Goal: Information Seeking & Learning: Find specific fact

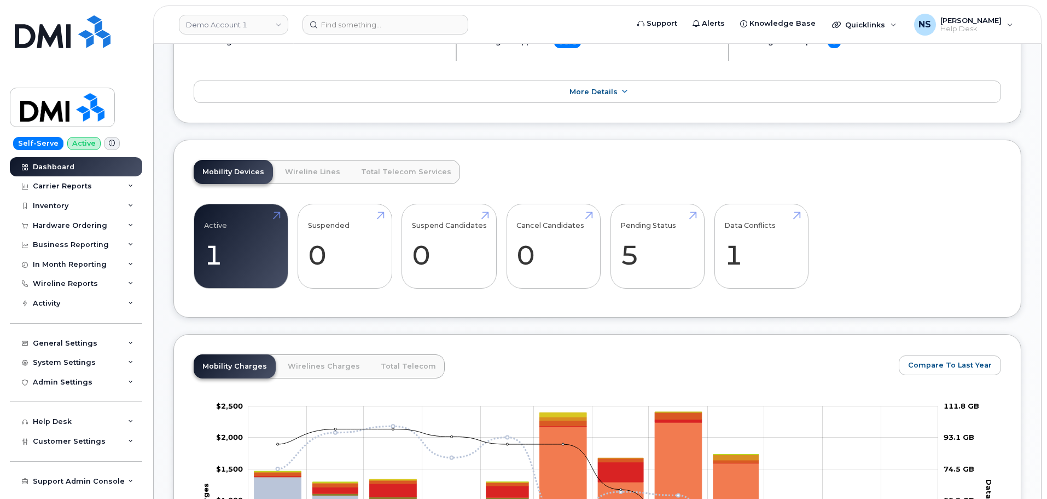
scroll to position [328, 0]
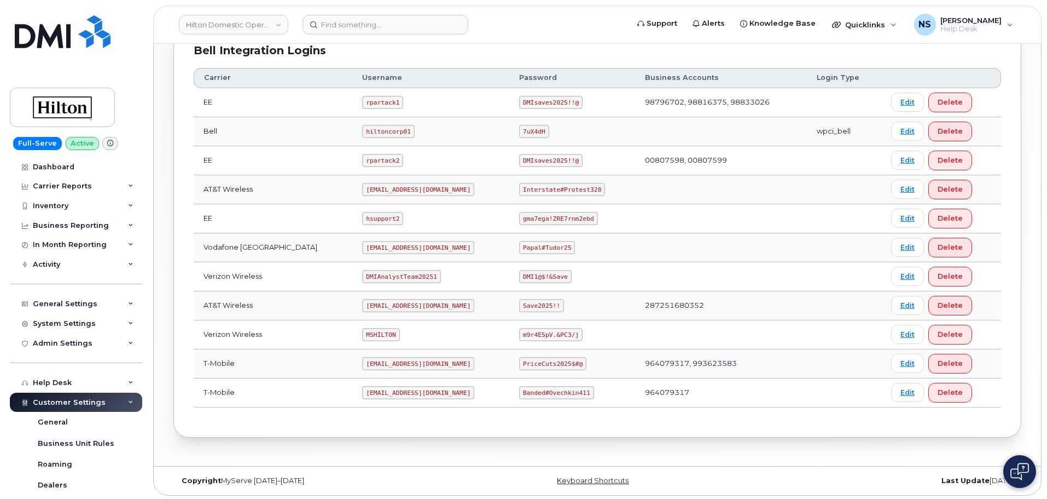
scroll to position [282, 0]
click at [364, 331] on code "MSHILTON" at bounding box center [380, 332] width 37 height 13
click at [362, 331] on code "MSHILTON" at bounding box center [380, 332] width 37 height 13
copy code "MSHILTON"
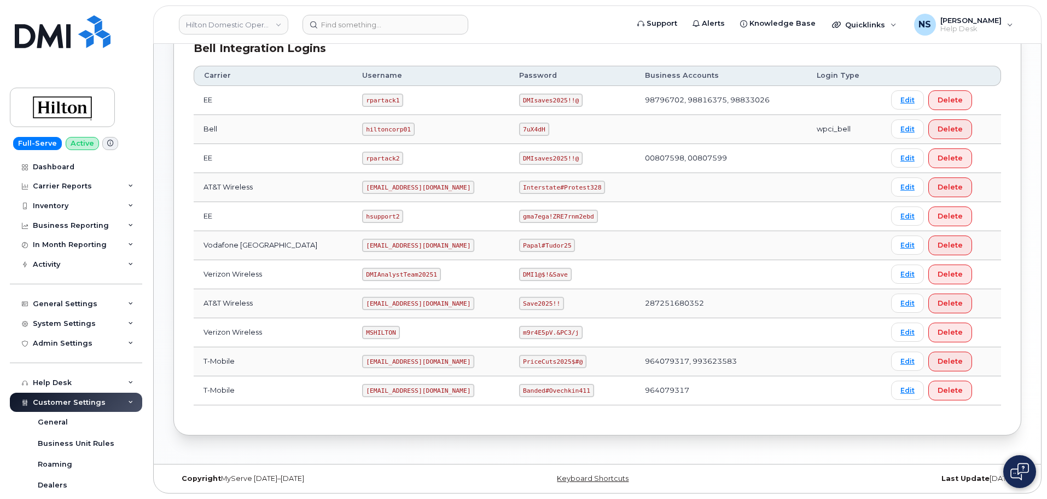
click at [563, 338] on code "m9r4E5pV.&PC3/j" at bounding box center [550, 332] width 63 height 13
click at [548, 334] on code "m9r4E5pV.&PC3/j" at bounding box center [550, 332] width 63 height 13
copy code "m9r4E5pV.&PC3/j"
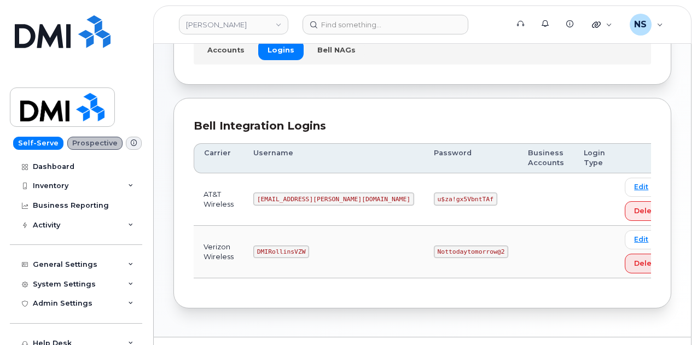
scroll to position [111, 0]
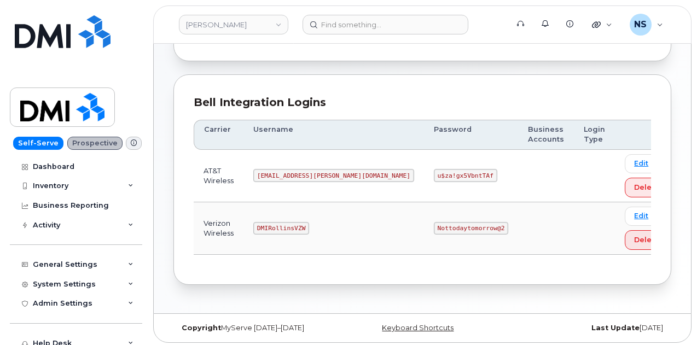
click at [272, 163] on td "MS-Rollins@dminc.com" at bounding box center [334, 176] width 181 height 53
click at [285, 178] on code "MS-Rollins@dminc.com" at bounding box center [333, 175] width 161 height 13
click at [284, 178] on code "MS-Rollins@dminc.com" at bounding box center [333, 175] width 161 height 13
copy code "MS-Rollins@dminc.com"
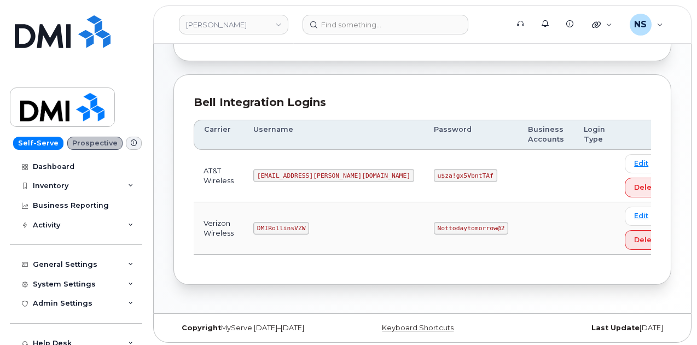
click at [424, 182] on td "u$za!gx5VbntTAf" at bounding box center [471, 176] width 94 height 53
copy code "u$za!gx5VbntTAf"
click at [239, 28] on link "Rollins" at bounding box center [233, 25] width 109 height 20
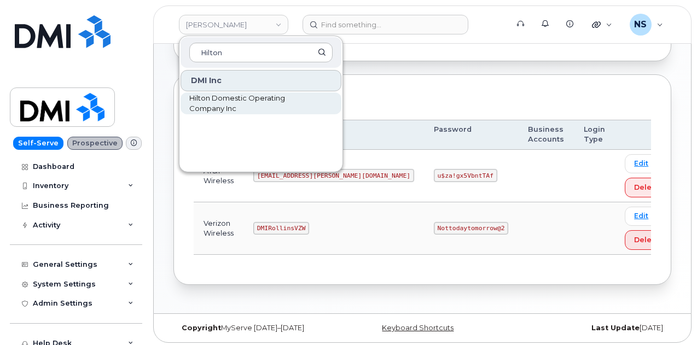
type input "Hilton"
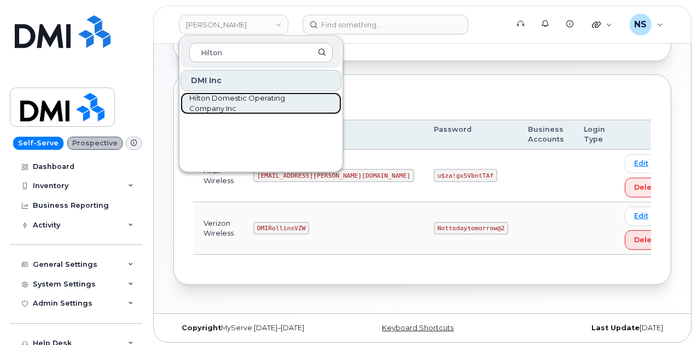
click at [226, 111] on span "Hilton Domestic Operating Company Inc" at bounding box center [252, 103] width 126 height 21
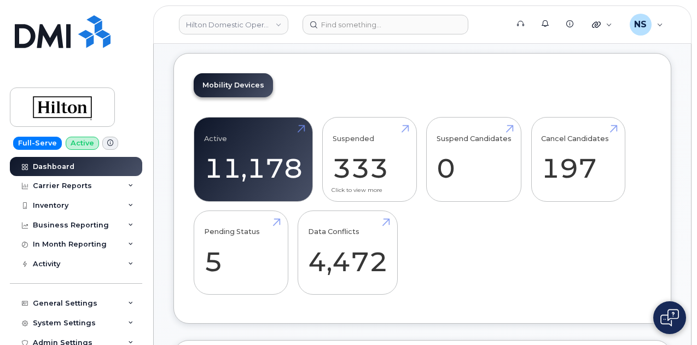
scroll to position [492, 0]
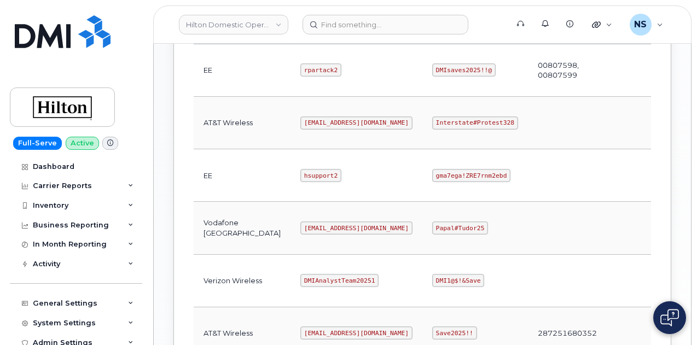
scroll to position [459, 0]
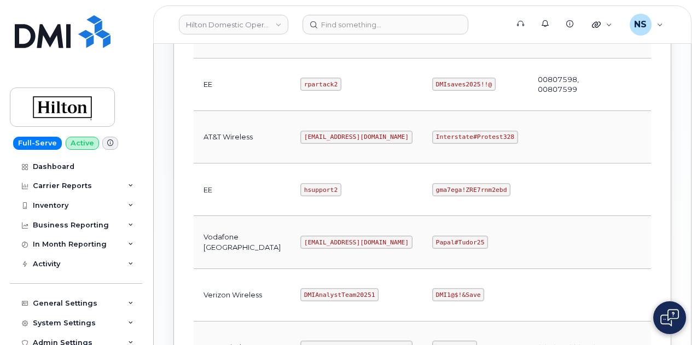
click at [300, 131] on code "[EMAIL_ADDRESS][DOMAIN_NAME]" at bounding box center [356, 137] width 112 height 13
click at [300, 131] on code "ms-hilton@dminc.com" at bounding box center [356, 137] width 112 height 13
copy code "ms-hilton@dminc.com"
click at [439, 131] on code "Interstate#Protest328" at bounding box center [475, 137] width 86 height 13
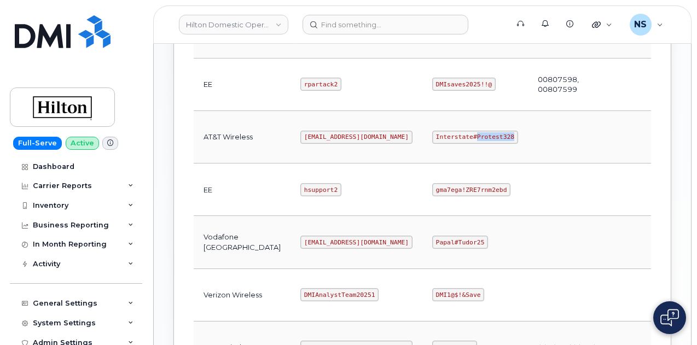
click at [439, 131] on code "Interstate#Protest328" at bounding box center [475, 137] width 86 height 13
copy code "Interstate#Protest328"
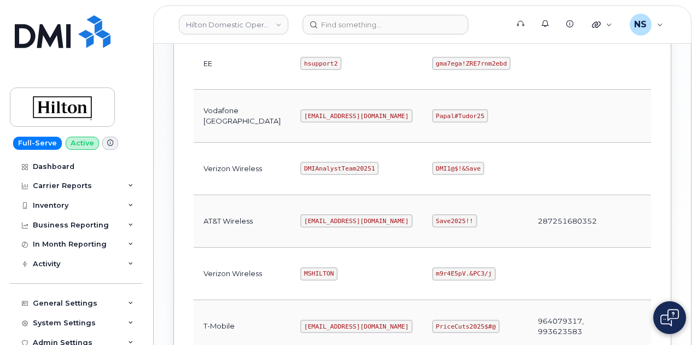
scroll to position [568, 0]
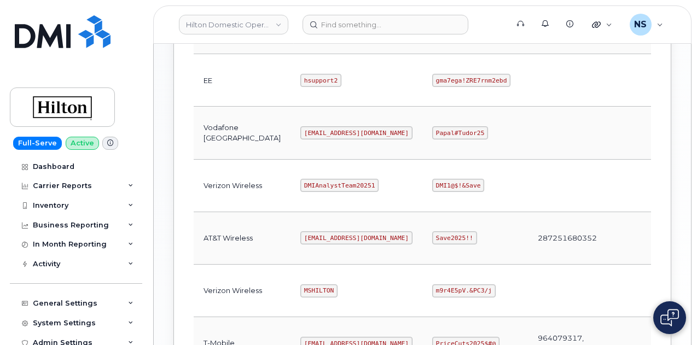
click at [300, 285] on code "MSHILTON" at bounding box center [318, 291] width 37 height 13
copy code "MSHILTON"
drag, startPoint x: 414, startPoint y: 299, endPoint x: 409, endPoint y: 291, distance: 10.0
click at [422, 298] on td "m9r4E5pV.&PC3/j" at bounding box center [475, 291] width 106 height 53
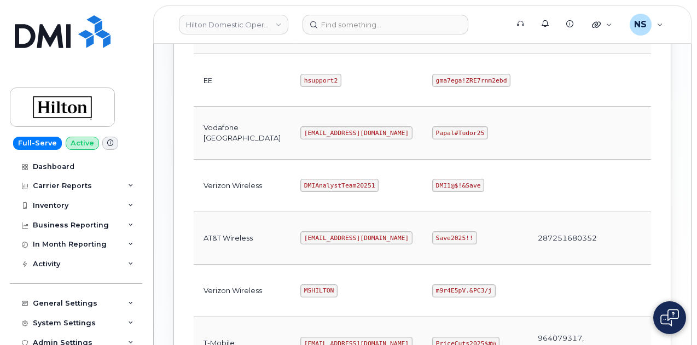
click at [422, 291] on td "m9r4E5pV.&PC3/j" at bounding box center [475, 291] width 106 height 53
click at [422, 289] on td "m9r4E5pV.&PC3/j" at bounding box center [475, 291] width 106 height 53
click at [432, 288] on code "m9r4E5pV.&PC3/j" at bounding box center [463, 291] width 63 height 13
copy code "m9r4E5pV.&PC3/j"
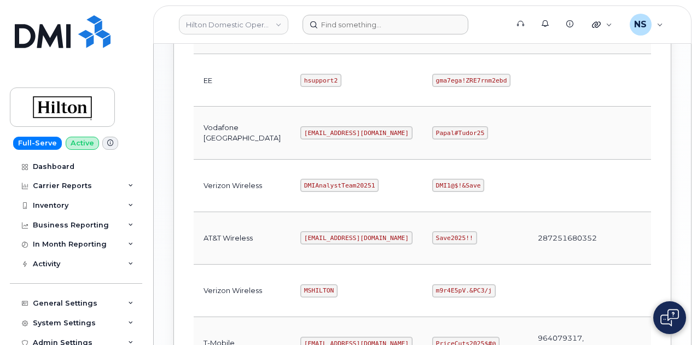
drag, startPoint x: 329, startPoint y: 38, endPoint x: 335, endPoint y: 28, distance: 11.3
click at [329, 37] on header "Hilton Domestic Operating Company Inc Support Alerts Knowledge Base Quicklinks …" at bounding box center [422, 24] width 538 height 38
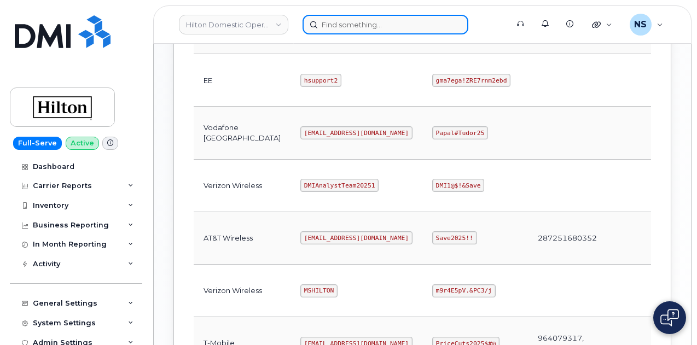
paste input "163655"
click at [336, 24] on input at bounding box center [386, 25] width 166 height 20
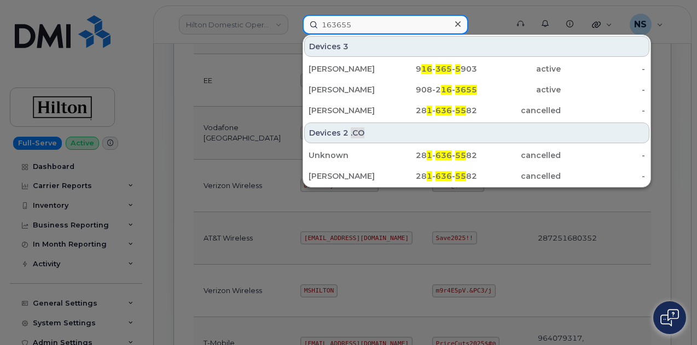
click at [368, 23] on input "163655" at bounding box center [386, 25] width 166 height 20
paste input "290957"
type input "290957"
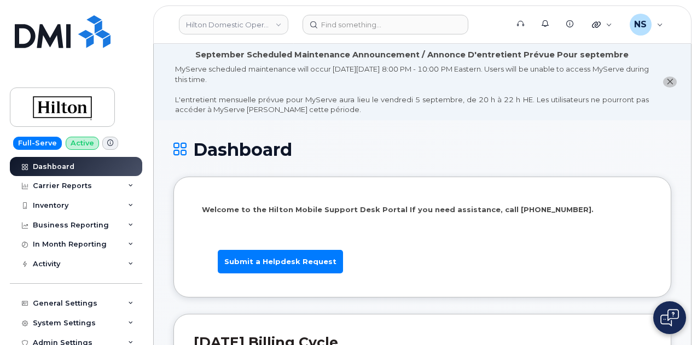
scroll to position [492, 0]
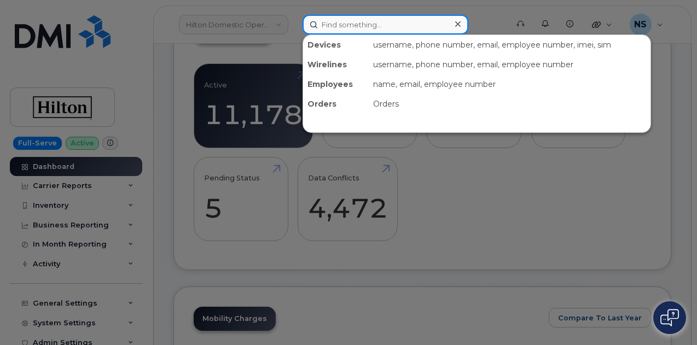
click at [333, 20] on input at bounding box center [386, 25] width 166 height 20
paste input "[PHONE_NUMBER]"
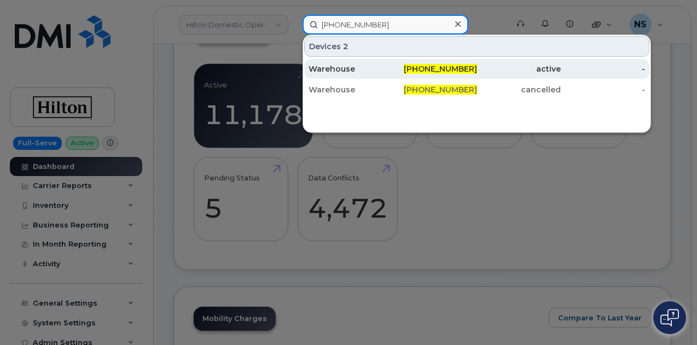
type input "[PHONE_NUMBER]"
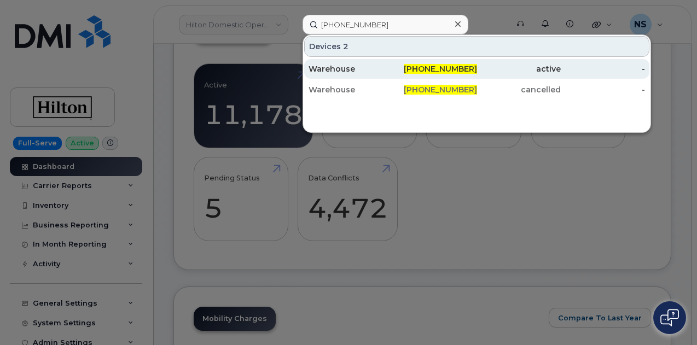
click at [375, 72] on div "Warehouse" at bounding box center [351, 68] width 84 height 11
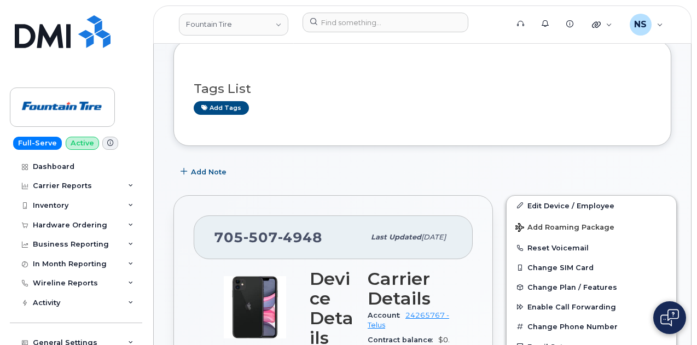
scroll to position [274, 0]
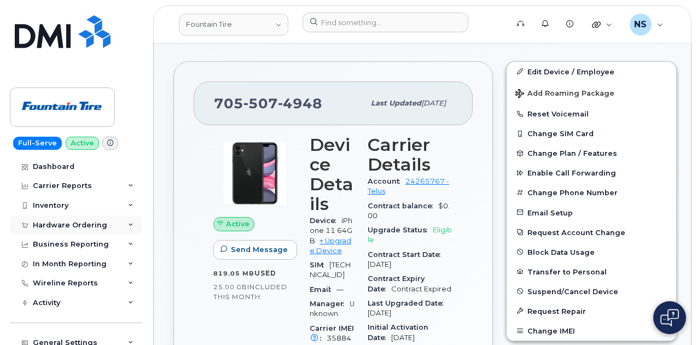
click at [68, 223] on div "Hardware Ordering" at bounding box center [70, 225] width 74 height 9
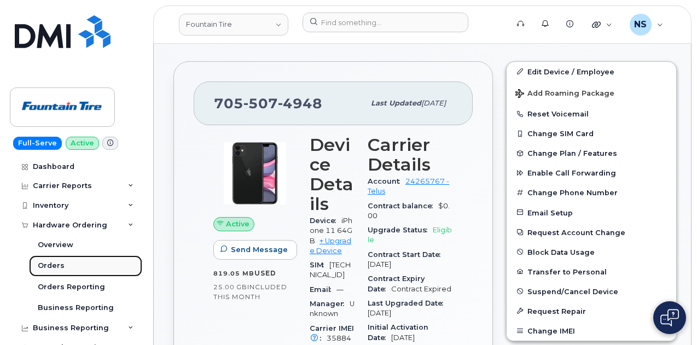
click at [56, 269] on div "Orders" at bounding box center [51, 266] width 27 height 10
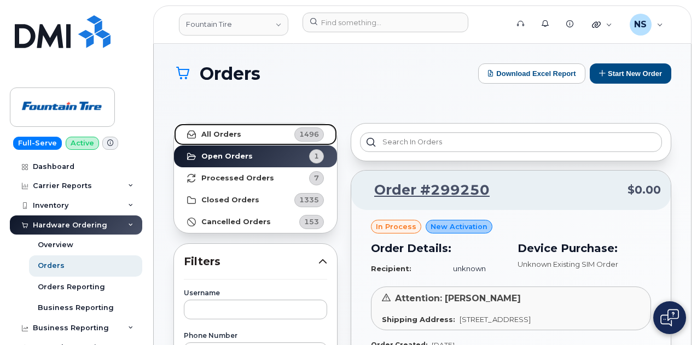
click at [271, 135] on link "All Orders 1496" at bounding box center [255, 135] width 163 height 22
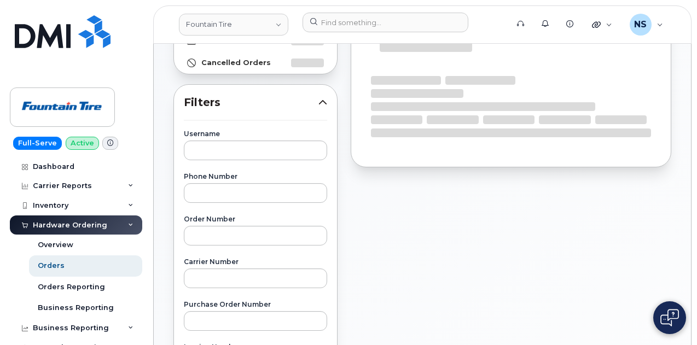
scroll to position [164, 0]
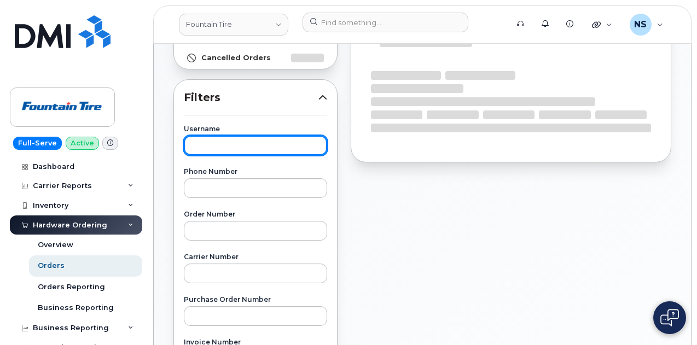
click at [264, 146] on input "text" at bounding box center [255, 146] width 143 height 20
paste input "Geoff Macnaughton"
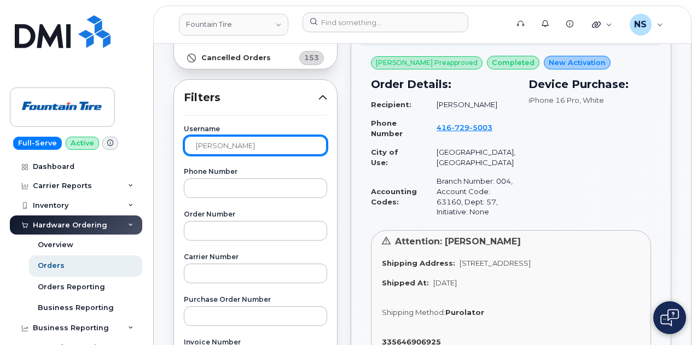
type input "Geoff Macnaughton"
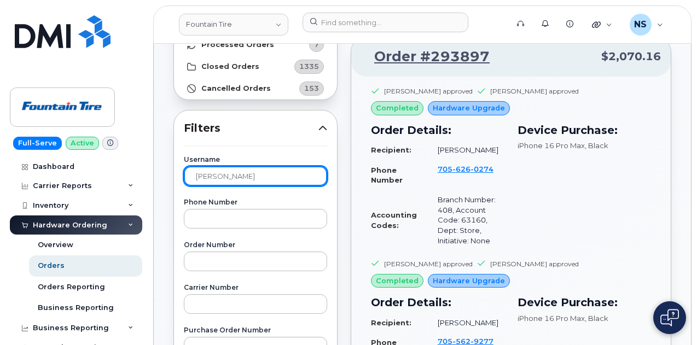
scroll to position [109, 0]
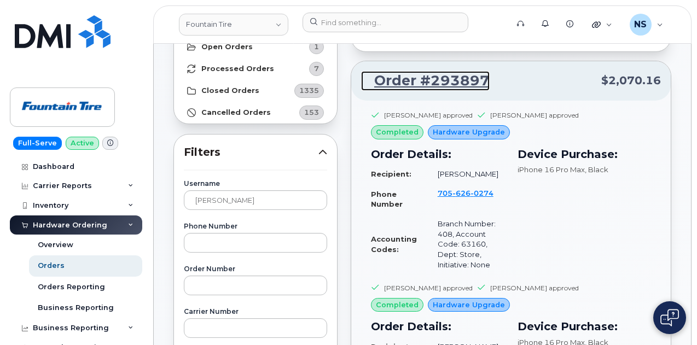
click at [453, 78] on link "Order #293897" at bounding box center [425, 81] width 129 height 20
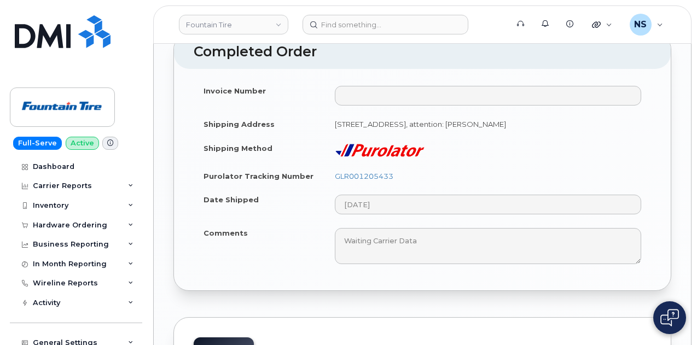
scroll to position [1827, 0]
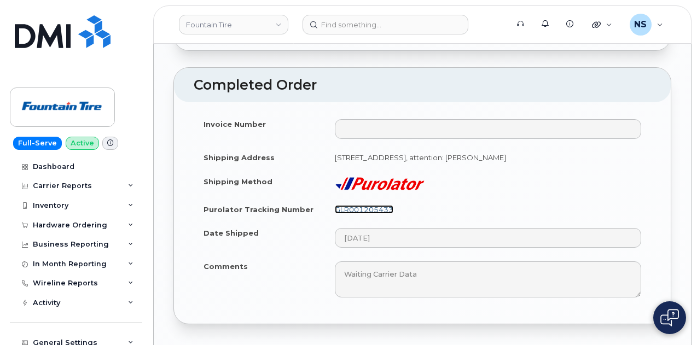
click at [381, 205] on link "GLR001205433" at bounding box center [364, 209] width 59 height 9
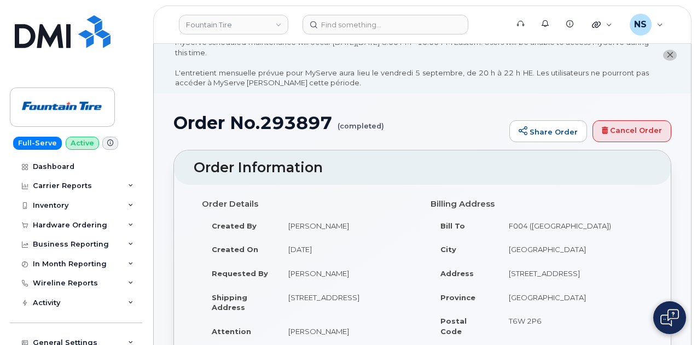
scroll to position [0, 0]
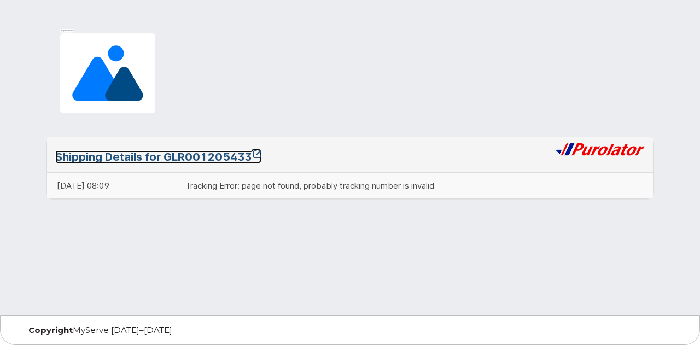
click at [190, 156] on link "Shipping Details for GLR001205433" at bounding box center [158, 156] width 206 height 13
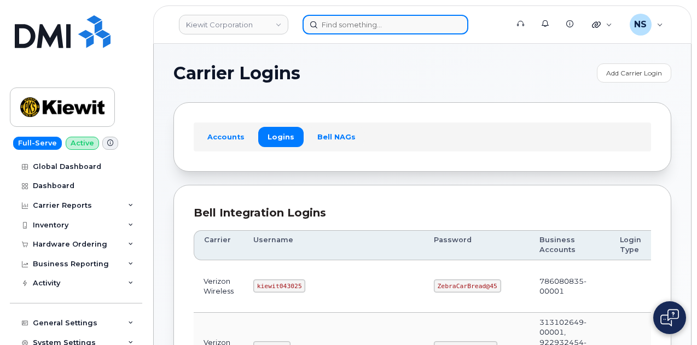
click at [376, 20] on input at bounding box center [386, 25] width 166 height 20
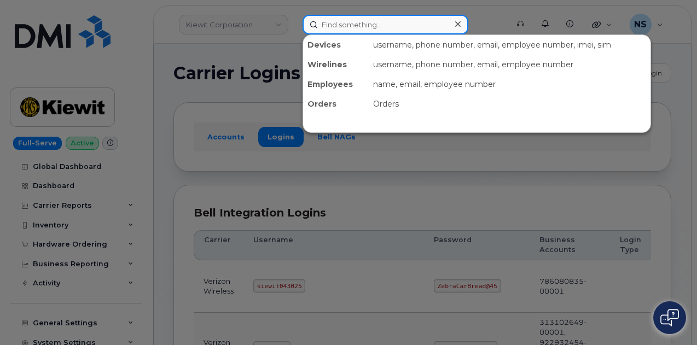
paste input "780-206-6374"
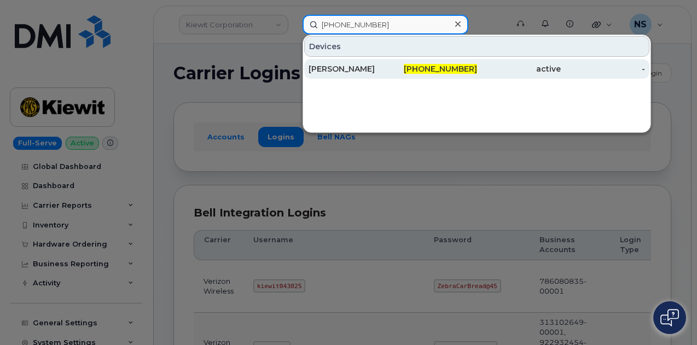
type input "780-206-6374"
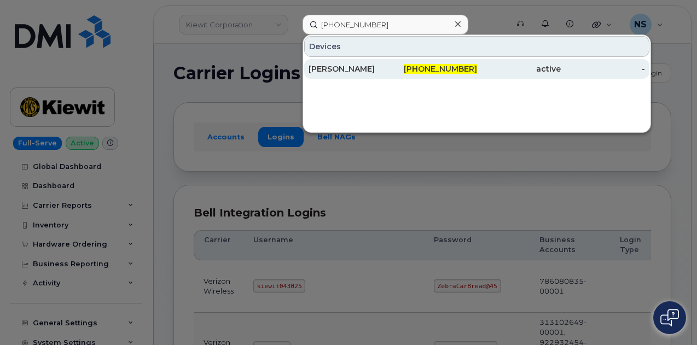
click at [389, 68] on div "Kelly Baker" at bounding box center [351, 68] width 84 height 11
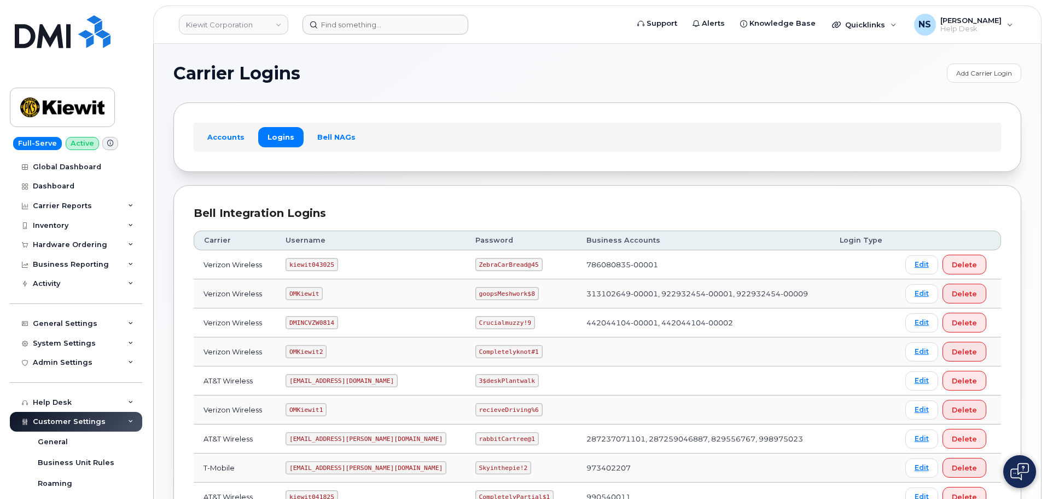
drag, startPoint x: 380, startPoint y: 7, endPoint x: 375, endPoint y: 25, distance: 19.2
click at [378, 20] on header "[PERSON_NAME] Corporation Support Alerts Knowledge Base Quicklinks Suspend / Ca…" at bounding box center [597, 24] width 889 height 38
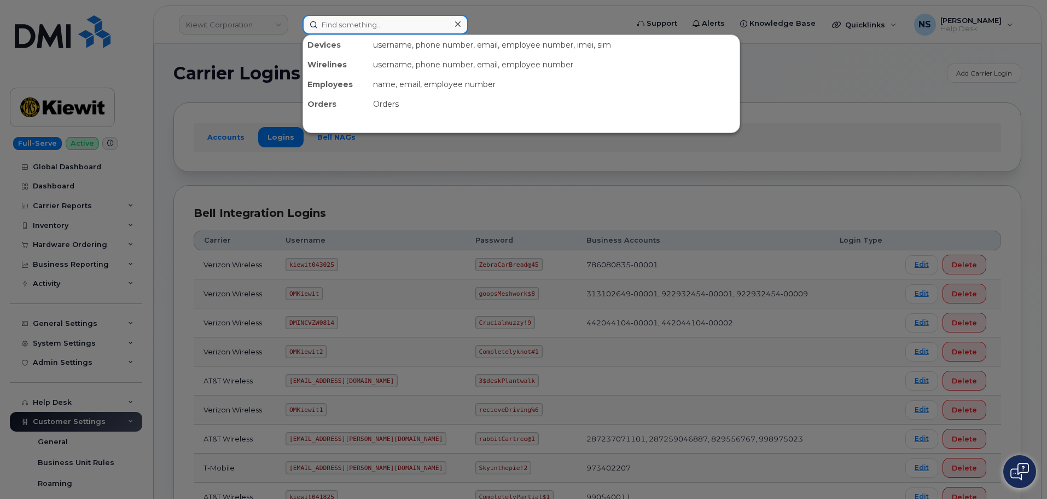
click at [373, 24] on input at bounding box center [386, 25] width 166 height 20
paste input "4026136093"
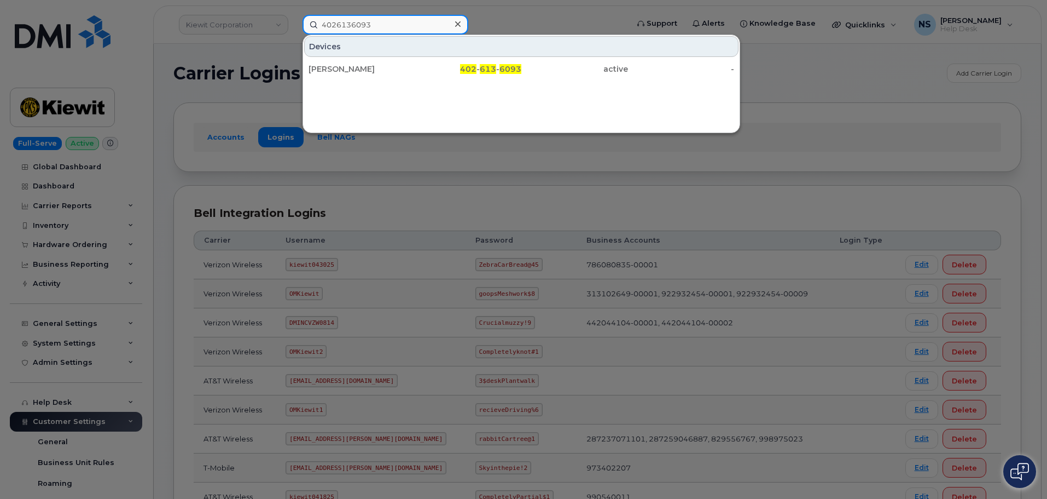
type input "4026136093"
click at [395, 70] on div "[PERSON_NAME]" at bounding box center [362, 68] width 107 height 11
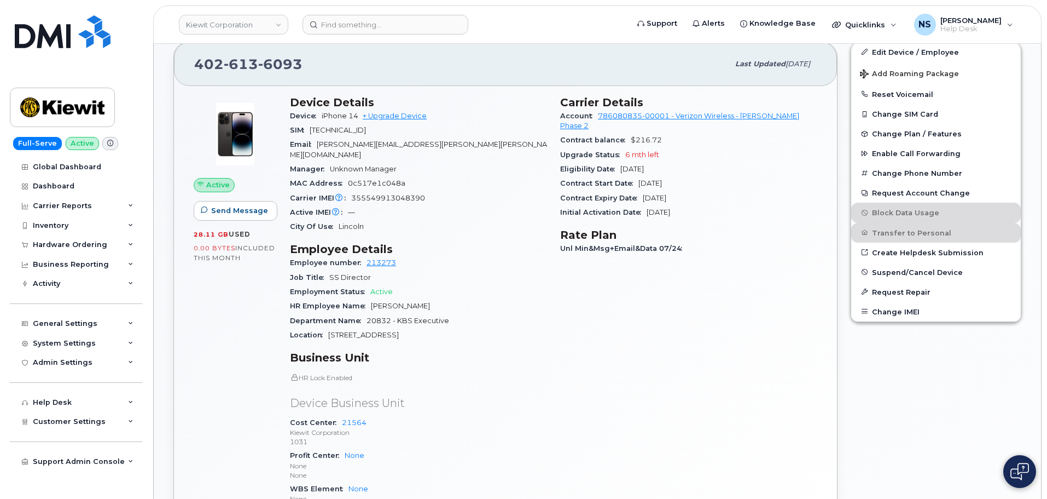
scroll to position [274, 0]
click at [399, 24] on input at bounding box center [386, 25] width 166 height 20
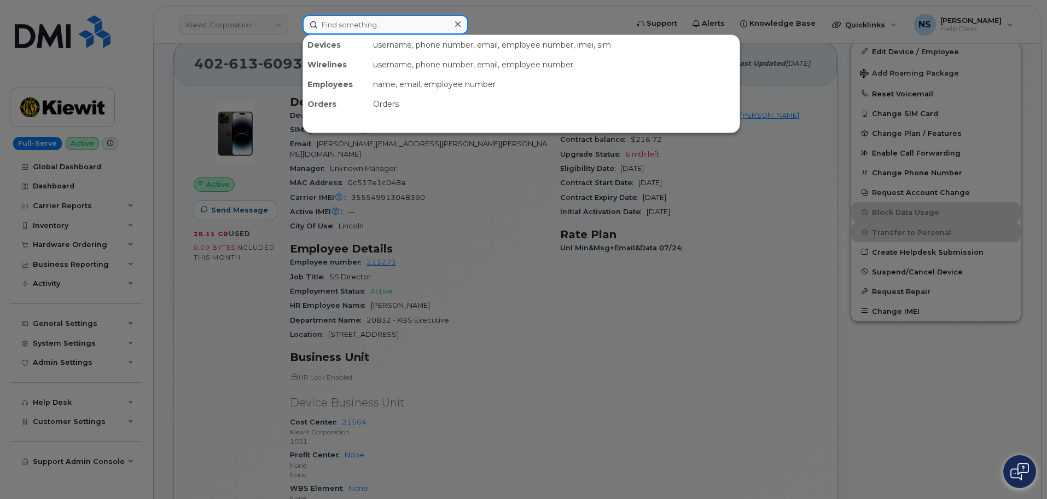
paste input "[PHONE_NUMBER]"
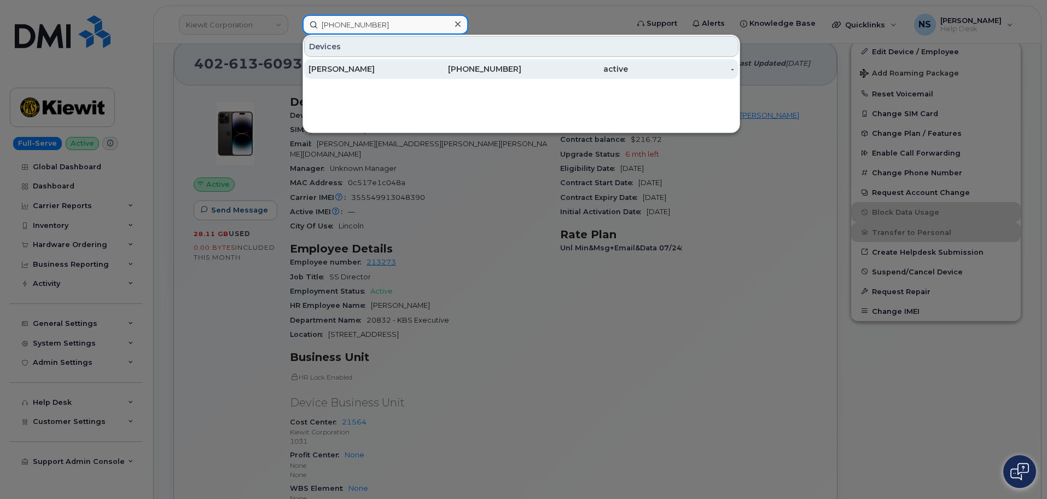
type input "[PHONE_NUMBER]"
click at [377, 63] on div "[PERSON_NAME]" at bounding box center [362, 69] width 107 height 20
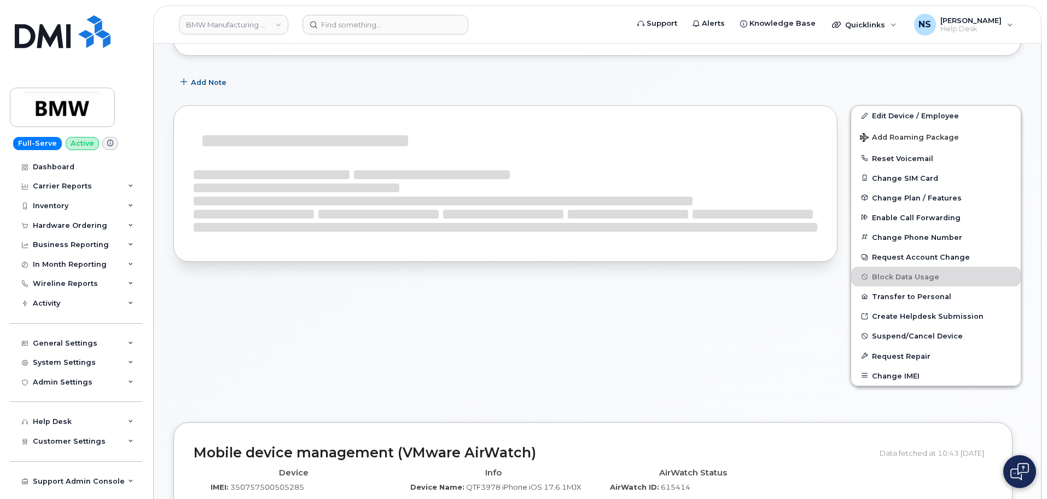
scroll to position [209, 0]
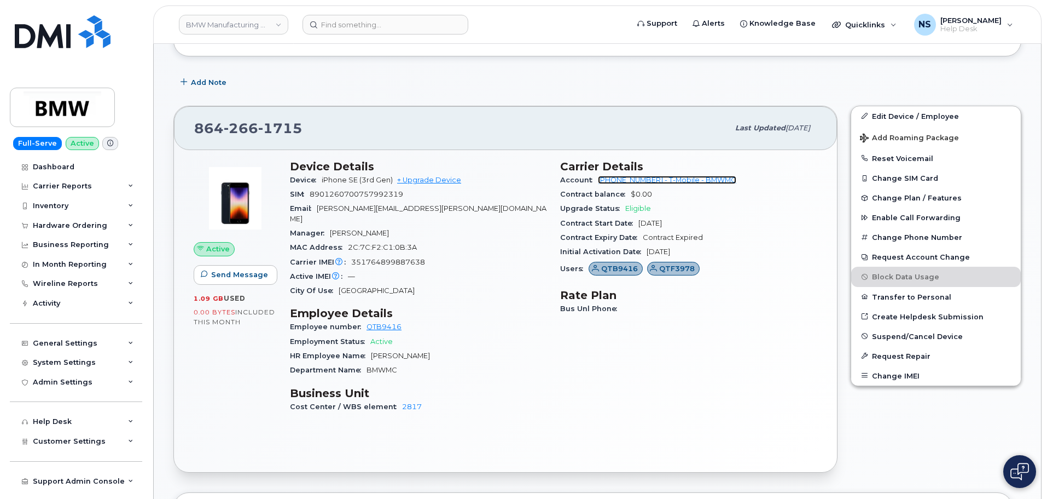
click at [693, 182] on link "972523090 - T-Mobile - BMWMC" at bounding box center [667, 180] width 138 height 8
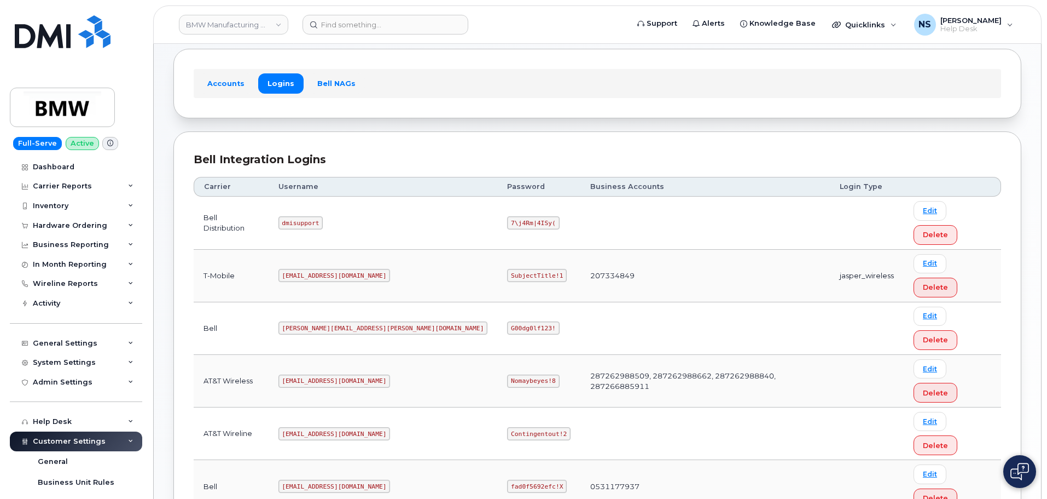
scroll to position [77, 0]
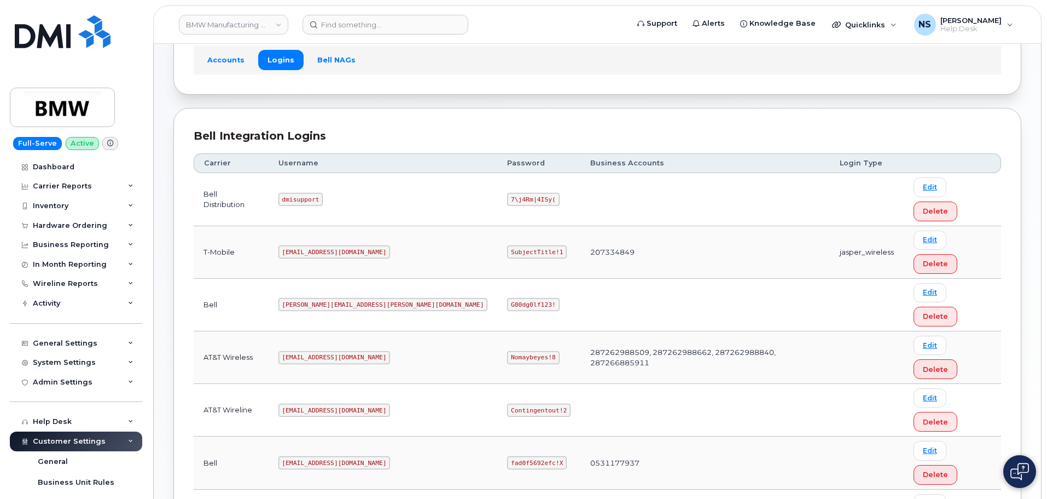
click at [324, 245] on code "msem@dminc.com" at bounding box center [335, 251] width 112 height 13
copy code "msem@dminc.com"
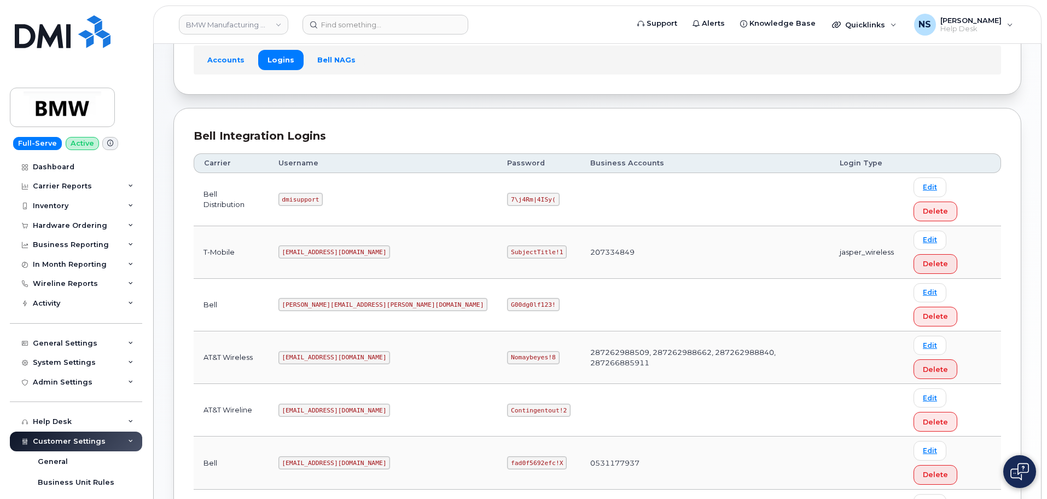
copy code "MS-BMW@dminc.com"
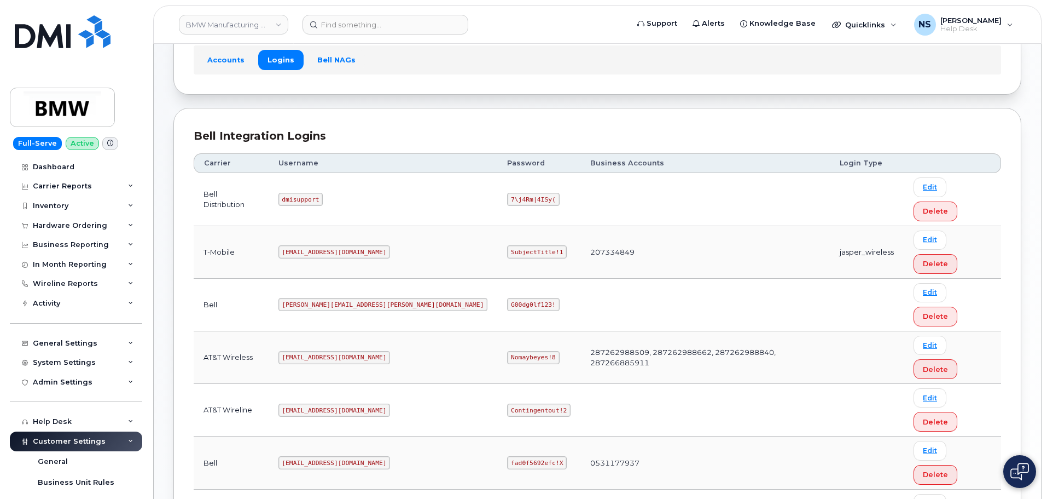
copy code "SubjectTitle!1"
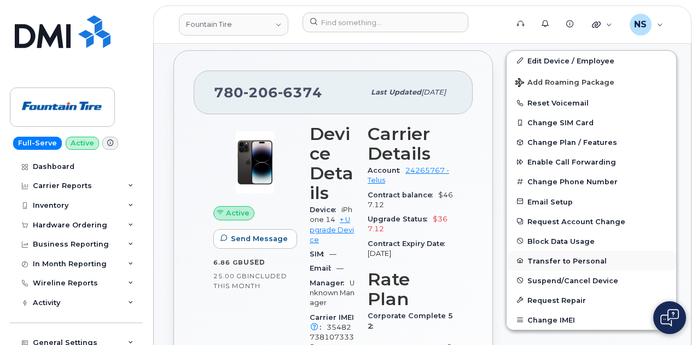
scroll to position [339, 0]
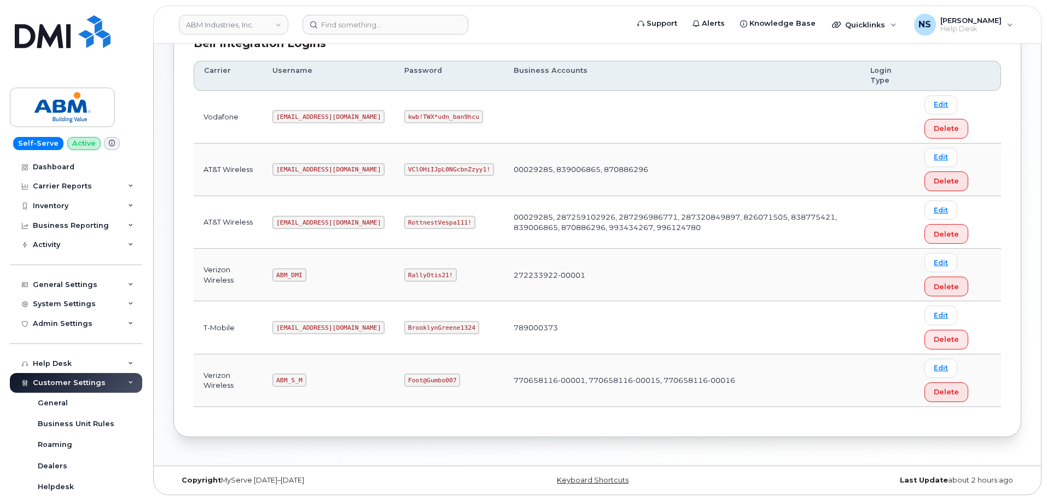
scroll to position [171, 0]
click at [287, 379] on code "ABM_S_M" at bounding box center [289, 378] width 33 height 13
copy code "ABM_S_M"
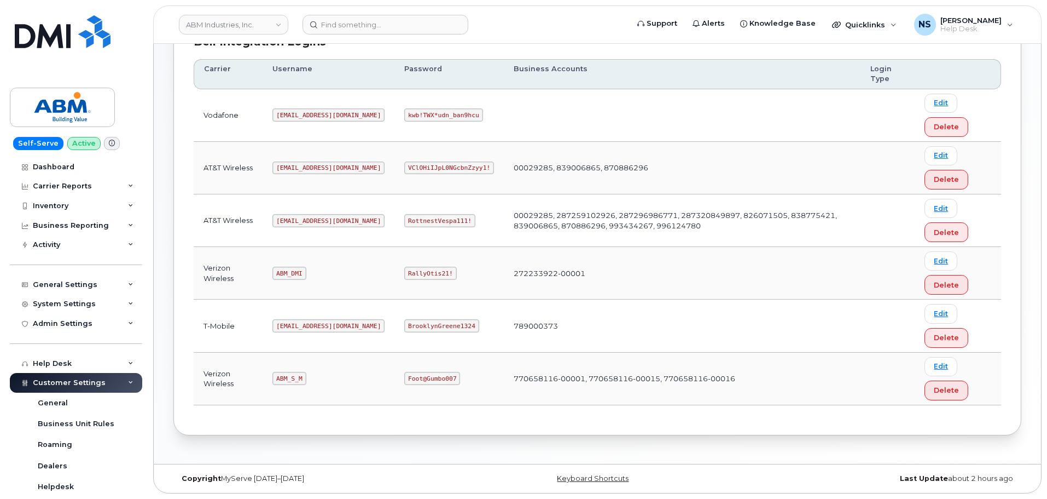
click at [404, 381] on code "Foot@Gumbo007" at bounding box center [432, 378] width 56 height 13
copy code "Foot@Gumbo007"
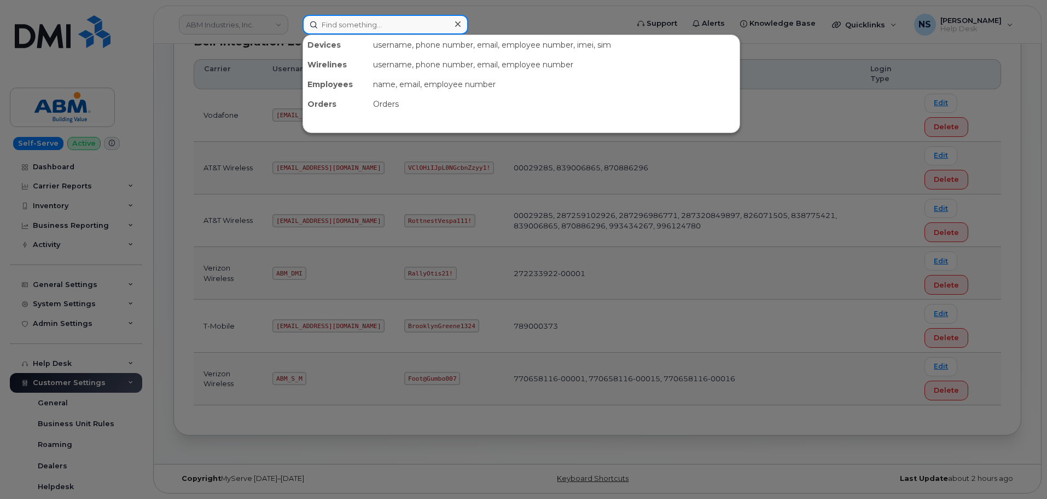
click at [366, 34] on input at bounding box center [386, 25] width 166 height 20
paste input "912.659.2592"
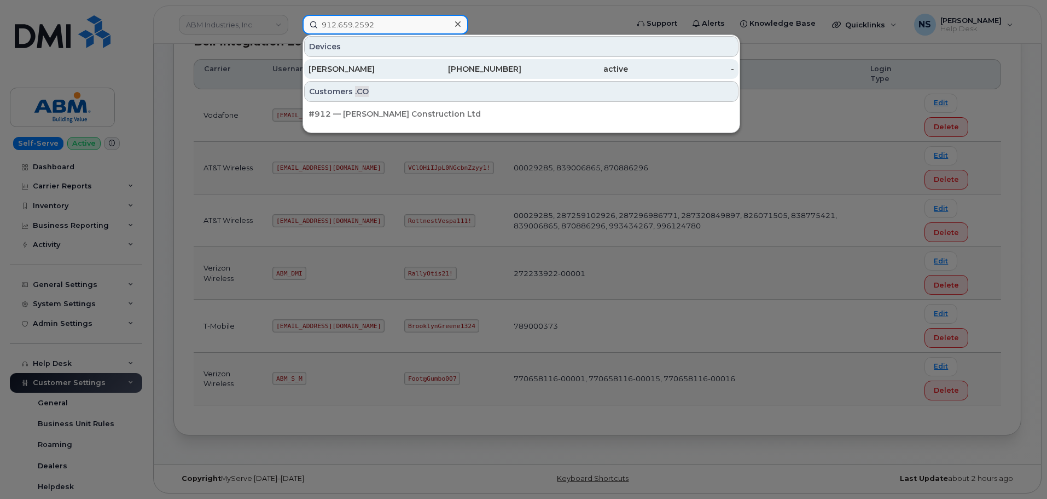
type input "912.659.2592"
click at [408, 69] on div "CRAIG CONAWAY" at bounding box center [362, 68] width 107 height 11
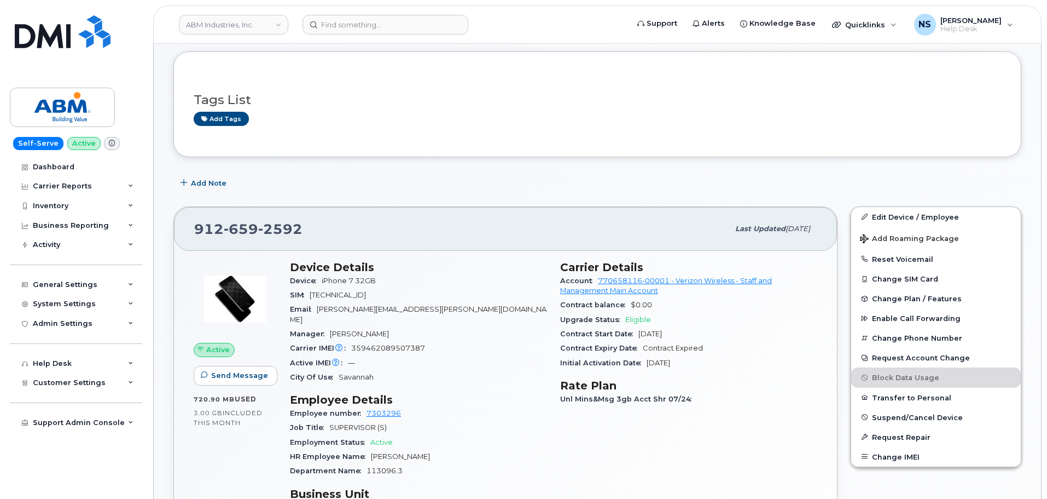
scroll to position [109, 0]
drag, startPoint x: 593, startPoint y: 277, endPoint x: 632, endPoint y: 280, distance: 38.9
click at [637, 282] on div "Account 770658116-00001 - Verizon Wireless - Staff and Management Main Account" at bounding box center [688, 285] width 257 height 25
copy link "77065811"
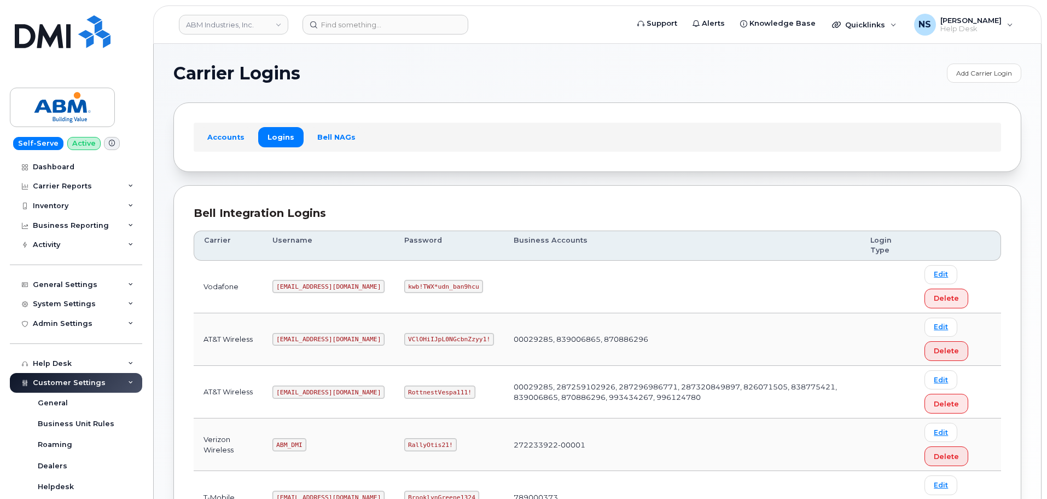
scroll to position [171, 0]
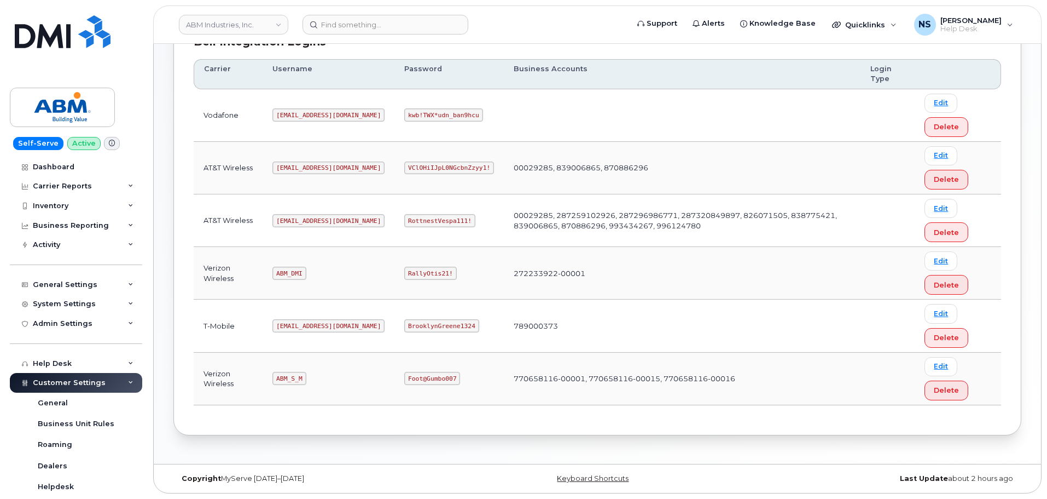
drag, startPoint x: 300, startPoint y: 380, endPoint x: 308, endPoint y: 365, distance: 17.4
click at [300, 380] on code "ABM_S_M" at bounding box center [289, 378] width 33 height 13
drag, startPoint x: 375, startPoint y: 383, endPoint x: 374, endPoint y: 374, distance: 8.8
click at [404, 374] on code "Foot@Gumbo007" at bounding box center [432, 378] width 56 height 13
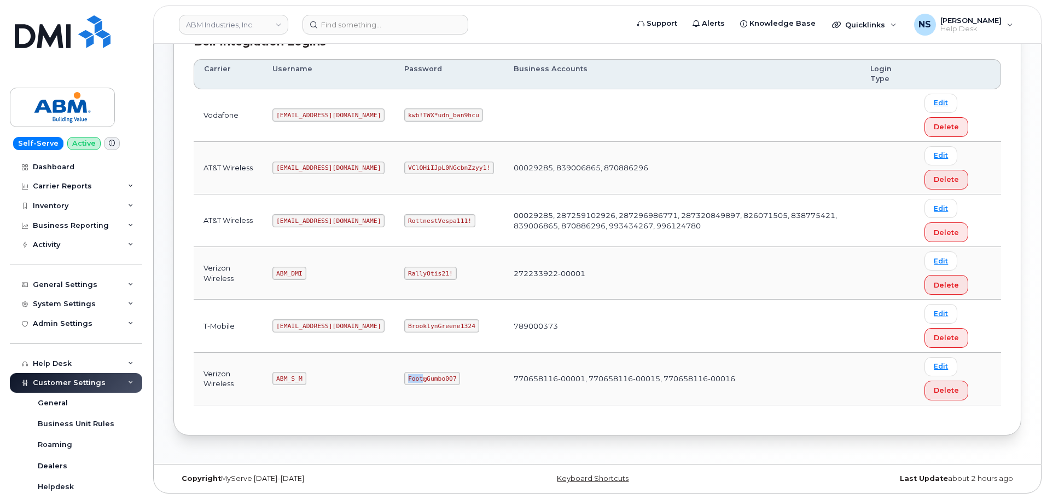
click at [404, 374] on code "Foot@Gumbo007" at bounding box center [432, 378] width 56 height 13
copy code "Foot@Gumbo007"
click at [295, 378] on code "ABM_S_M" at bounding box center [289, 378] width 33 height 13
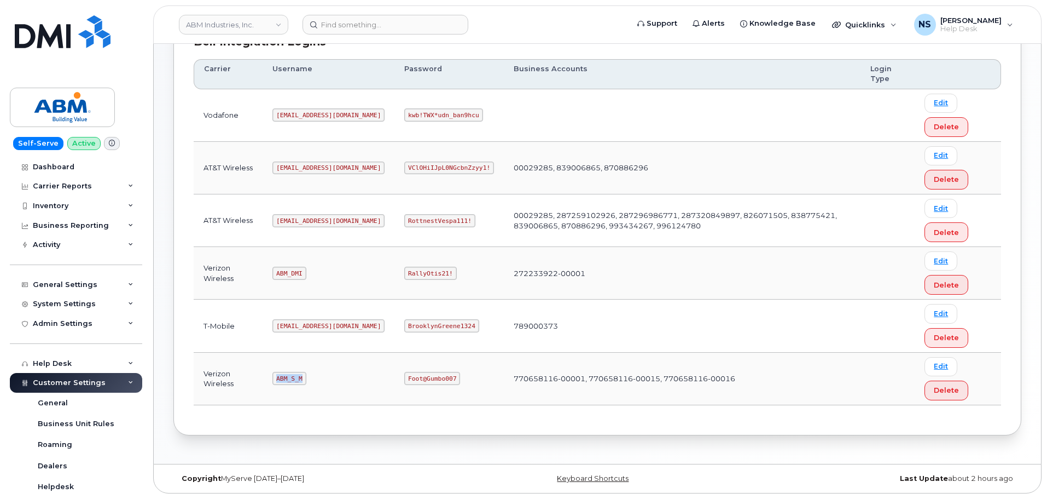
click at [295, 378] on code "ABM_S_M" at bounding box center [289, 378] width 33 height 13
copy code "ABM_S_M"
click at [404, 372] on code "Foot@Gumbo007" at bounding box center [432, 378] width 56 height 13
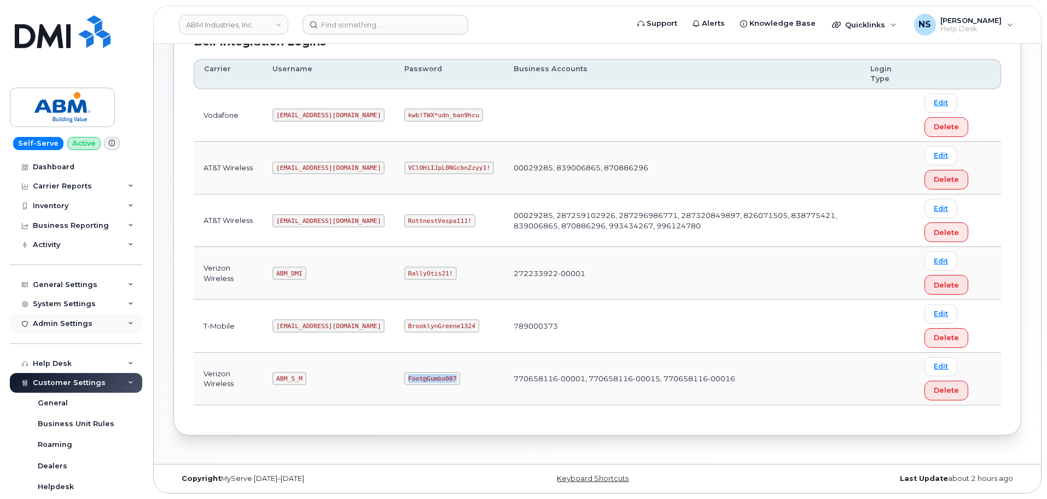
copy code "Foot@Gumbo007"
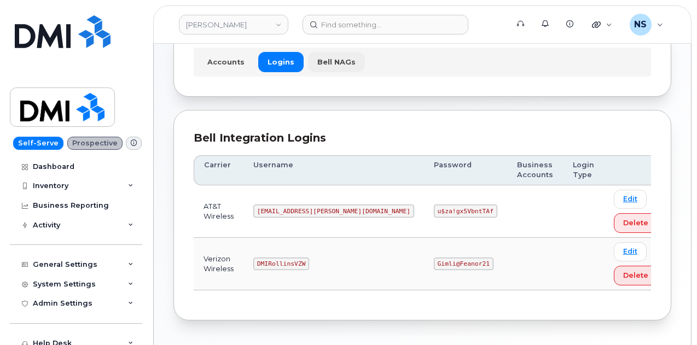
scroll to position [111, 0]
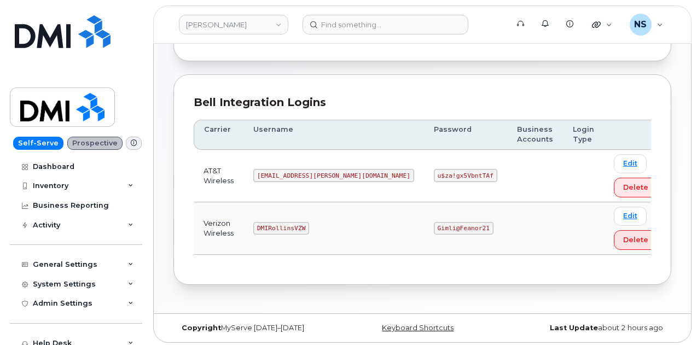
click at [288, 218] on td "DMIRollinsVZW" at bounding box center [334, 228] width 181 height 53
copy code "DMIRollinsVZW"
click at [434, 228] on code "Gimli@Feanor21" at bounding box center [464, 228] width 60 height 13
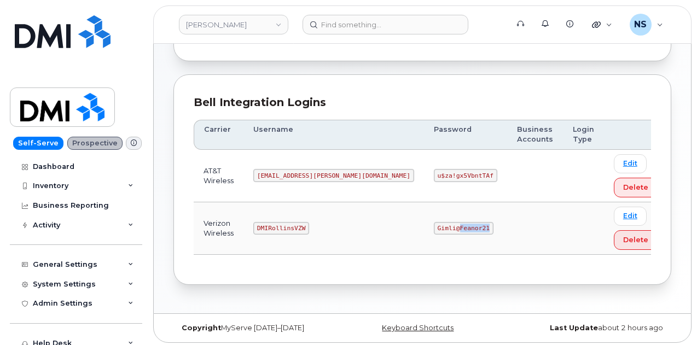
click at [434, 227] on code "Gimli@Feanor21" at bounding box center [464, 228] width 60 height 13
copy code "Gimli@Feanor21"
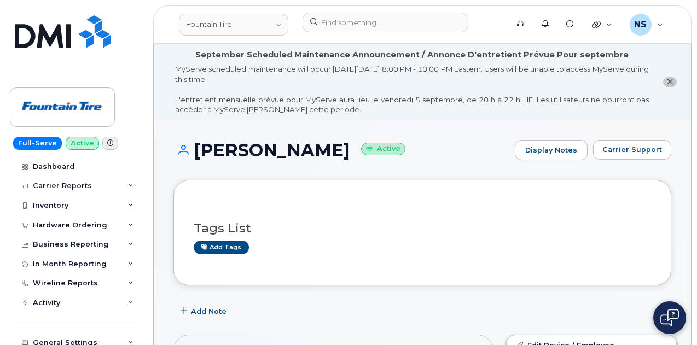
scroll to position [339, 0]
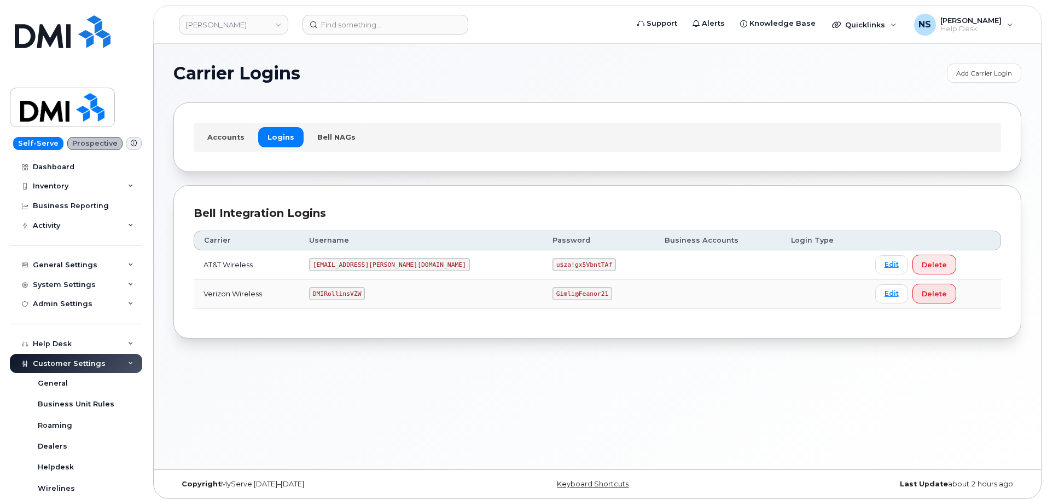
click at [363, 266] on code "[EMAIL_ADDRESS][PERSON_NAME][DOMAIN_NAME]" at bounding box center [389, 264] width 161 height 13
click at [346, 288] on code "DMIRollinsVZW" at bounding box center [337, 293] width 56 height 13
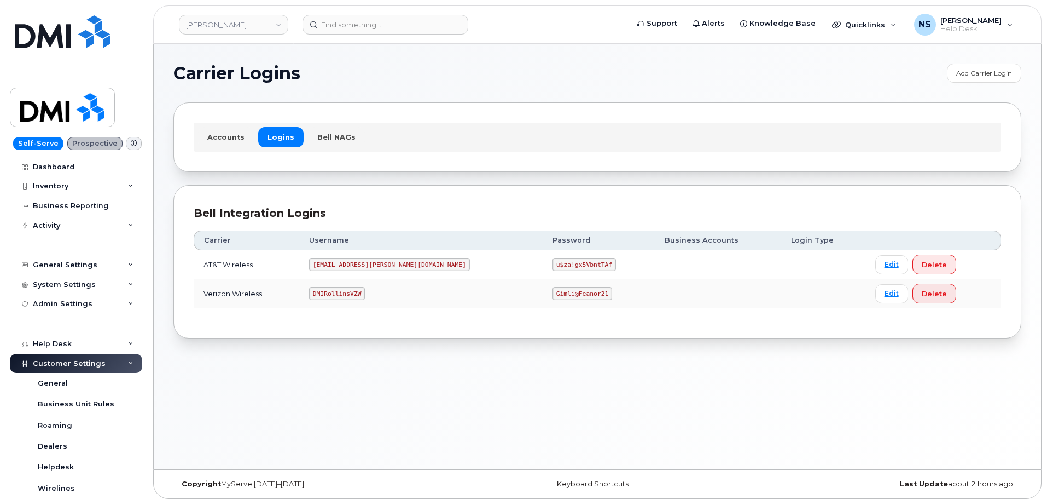
click at [357, 270] on code "[EMAIL_ADDRESS][PERSON_NAME][DOMAIN_NAME]" at bounding box center [389, 264] width 161 height 13
click at [358, 270] on code "[EMAIL_ADDRESS][PERSON_NAME][DOMAIN_NAME]" at bounding box center [389, 264] width 161 height 13
click at [358, 269] on code "[EMAIL_ADDRESS][PERSON_NAME][DOMAIN_NAME]" at bounding box center [389, 264] width 161 height 13
click at [361, 265] on code "[EMAIL_ADDRESS][PERSON_NAME][DOMAIN_NAME]" at bounding box center [389, 264] width 161 height 13
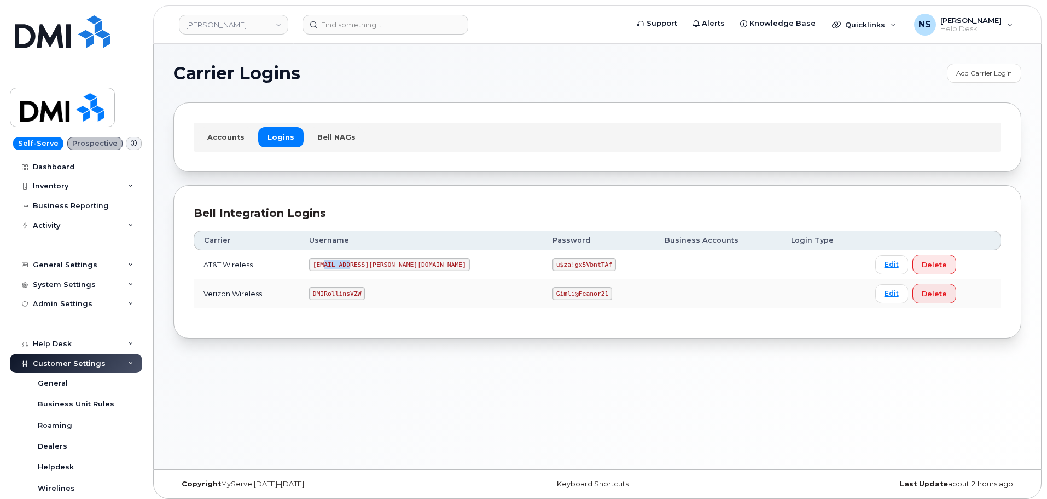
click at [361, 264] on code "[EMAIL_ADDRESS][PERSON_NAME][DOMAIN_NAME]" at bounding box center [389, 264] width 161 height 13
click at [553, 260] on code "u$za!gx5VbntTAf" at bounding box center [584, 264] width 63 height 13
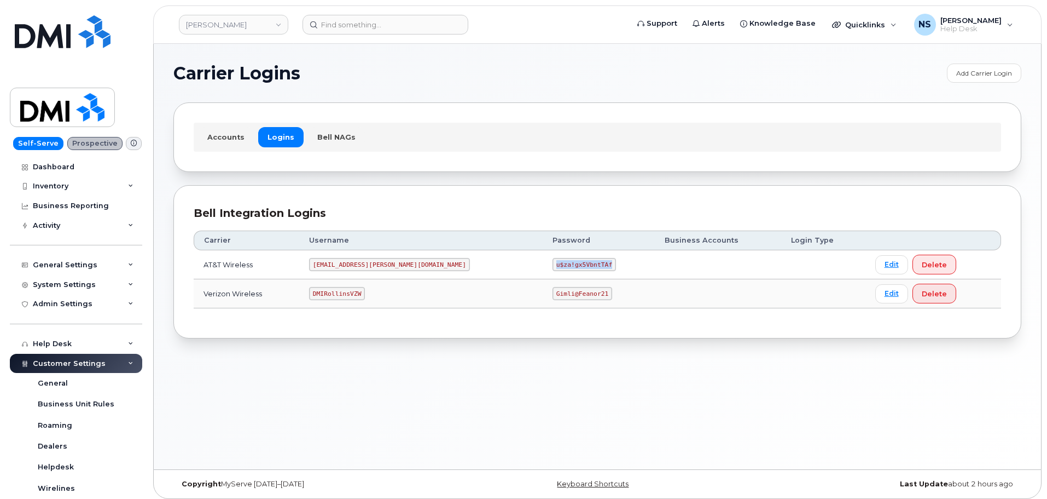
click at [553, 261] on code "u$za!gx5VbntTAf" at bounding box center [584, 264] width 63 height 13
copy code "u$za!gx5VbntTAf"
